Goal: Check status

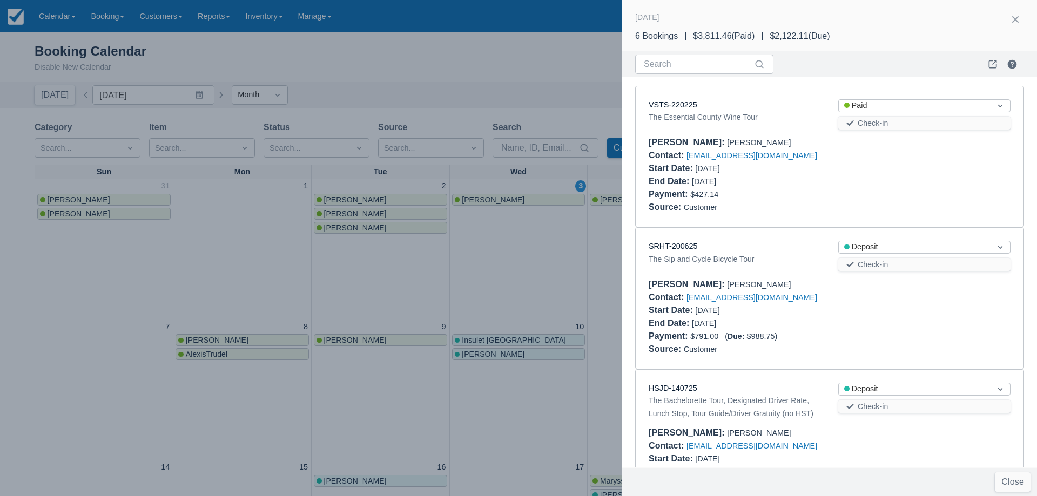
click at [463, 132] on div at bounding box center [518, 248] width 1037 height 496
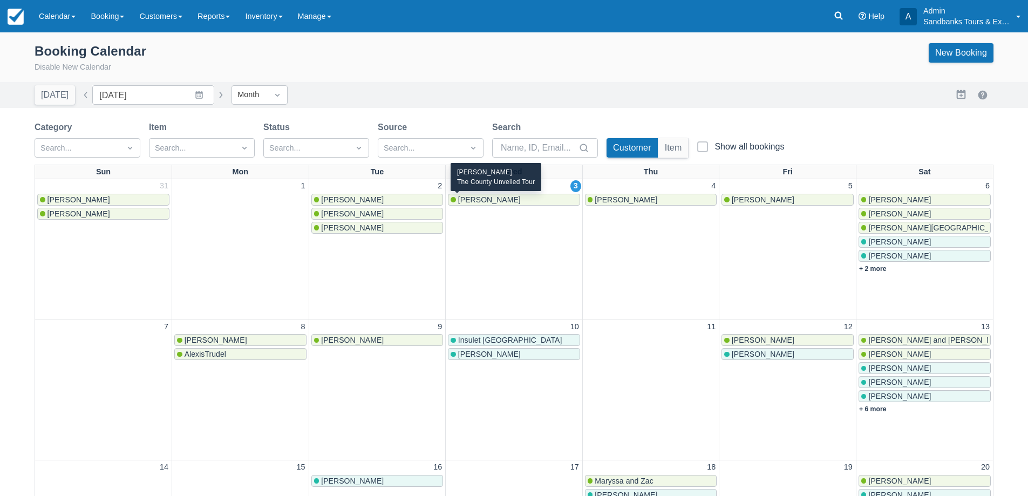
click at [503, 203] on div "Ron Pike" at bounding box center [514, 199] width 127 height 9
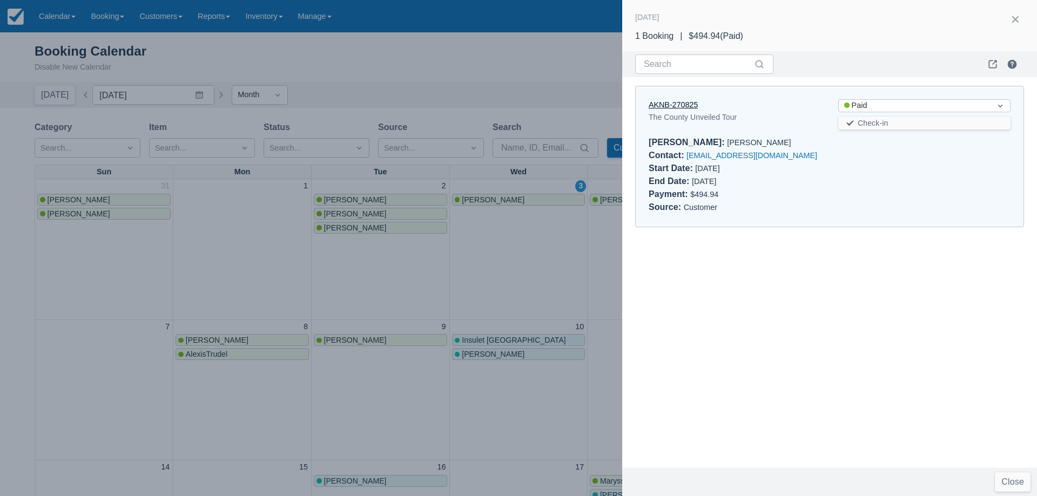
click at [686, 103] on link "AKNB-270825" at bounding box center [672, 104] width 49 height 9
drag, startPoint x: 471, startPoint y: 82, endPoint x: 663, endPoint y: 273, distance: 270.3
click at [476, 87] on div at bounding box center [518, 248] width 1037 height 496
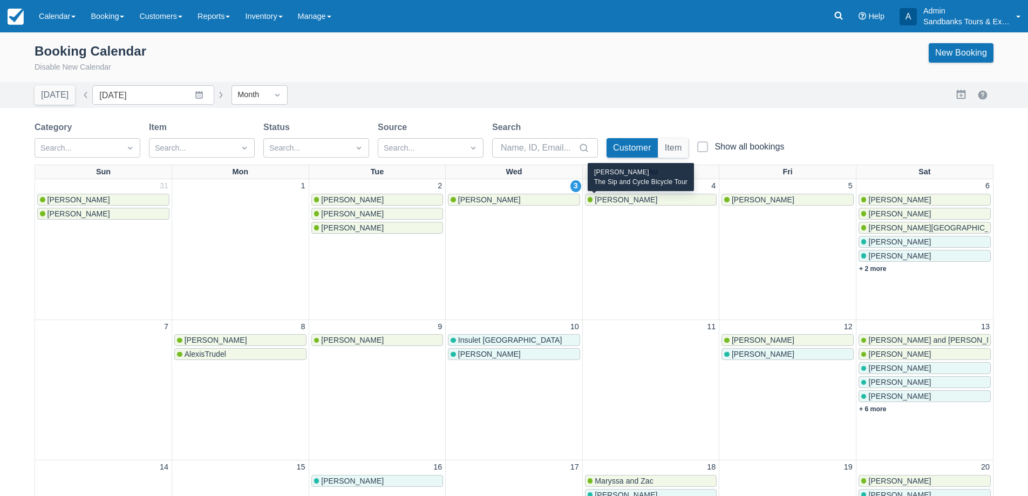
click at [641, 201] on span "Elliott Ellingson" at bounding box center [626, 199] width 63 height 9
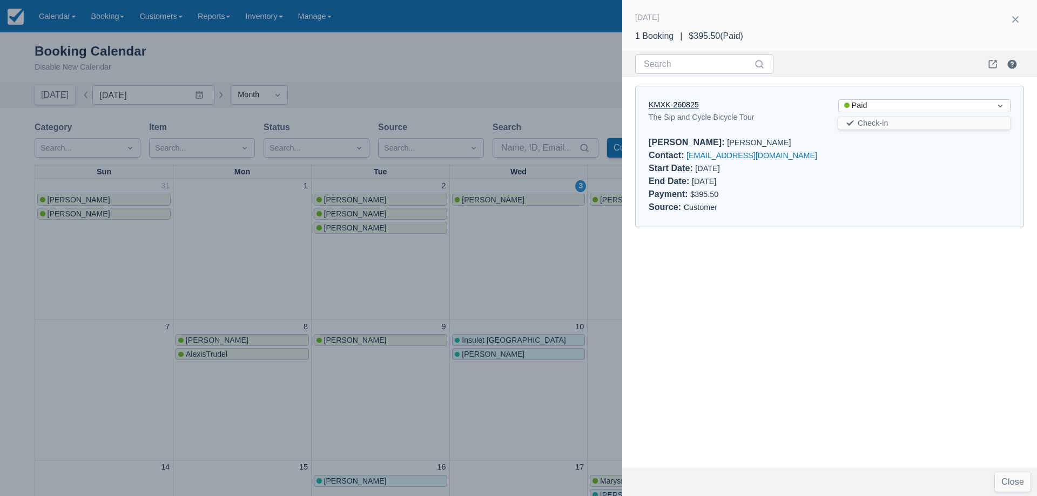
click at [692, 107] on link "KMXK-260825" at bounding box center [673, 104] width 50 height 9
drag, startPoint x: 590, startPoint y: 315, endPoint x: 644, endPoint y: 228, distance: 102.0
click at [589, 309] on div at bounding box center [518, 248] width 1037 height 496
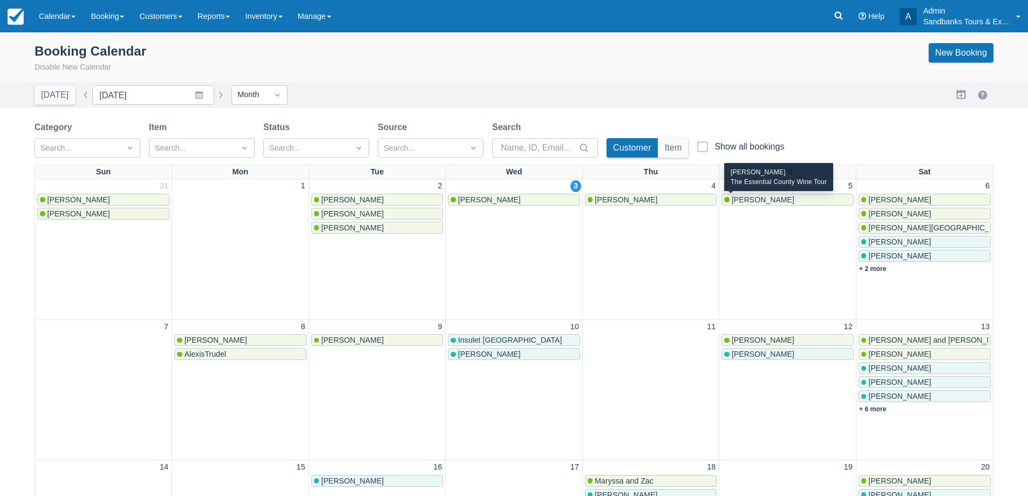
click at [766, 195] on span "Courtney Enright" at bounding box center [763, 199] width 63 height 9
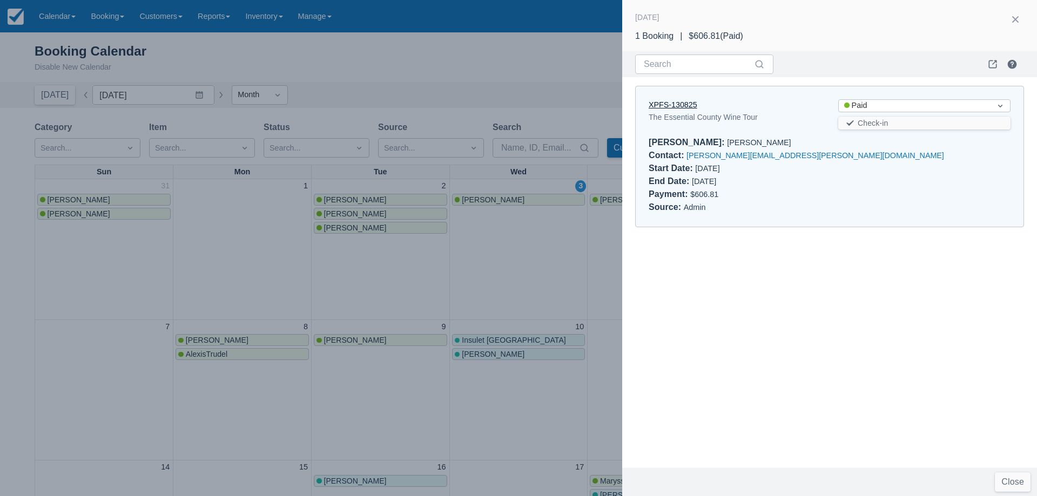
click at [694, 104] on link "XPFS-130825" at bounding box center [672, 104] width 49 height 9
click at [293, 256] on div at bounding box center [518, 248] width 1037 height 496
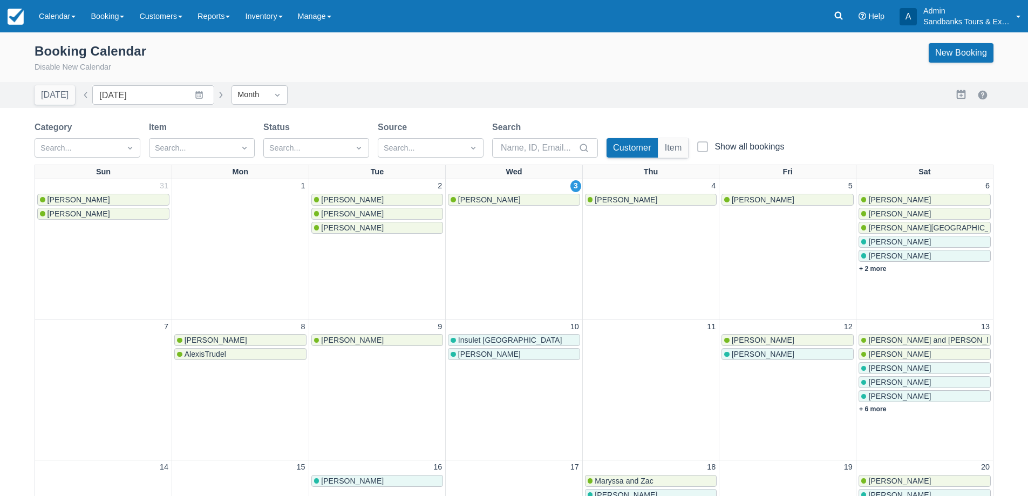
click at [361, 233] on link "[PERSON_NAME]" at bounding box center [378, 228] width 132 height 12
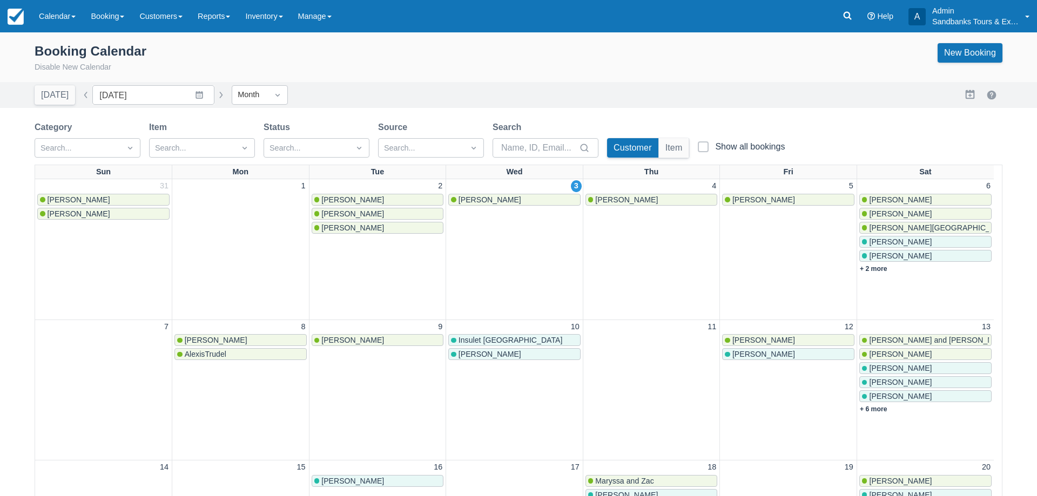
scroll to position [52, 0]
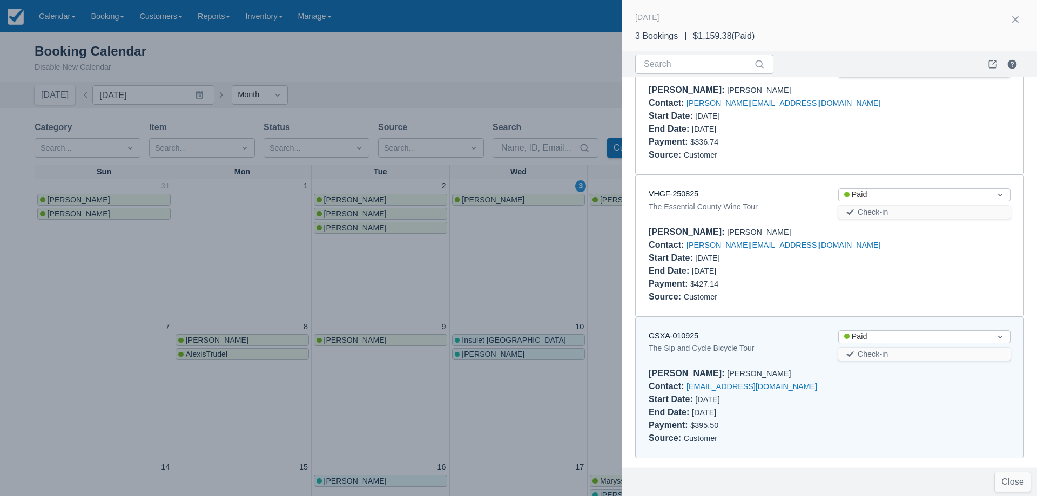
click at [680, 334] on link "GSXA-010925" at bounding box center [673, 335] width 50 height 9
